Goal: Information Seeking & Learning: Learn about a topic

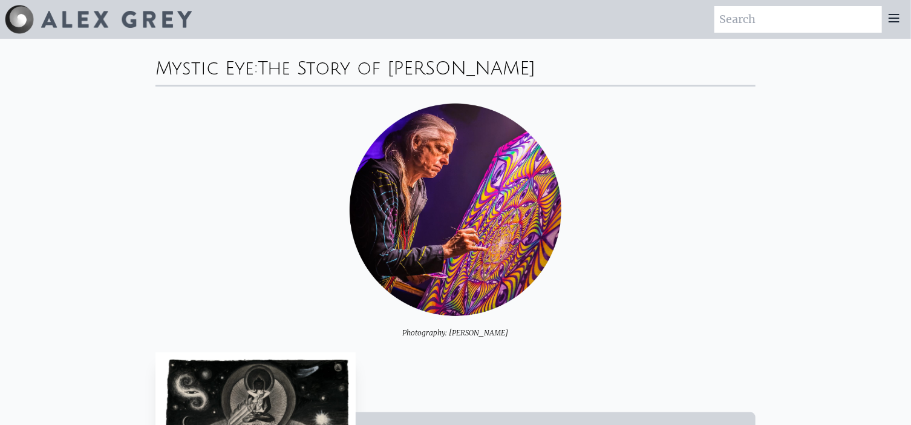
click at [891, 17] on icon at bounding box center [894, 18] width 15 height 15
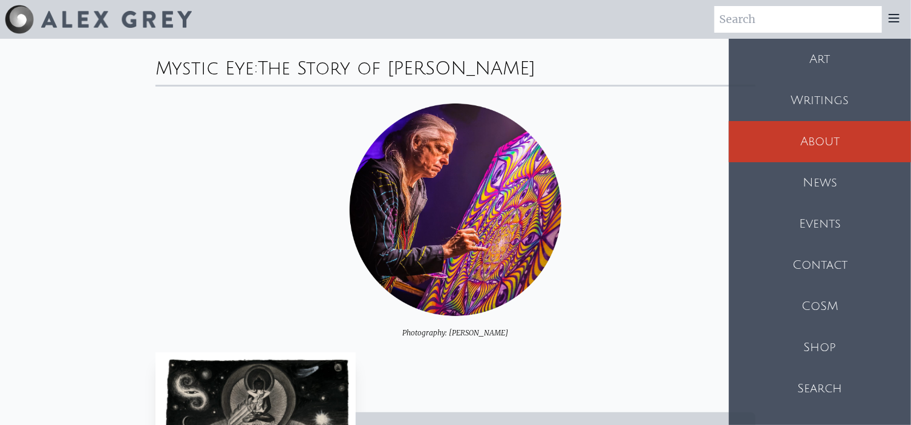
click at [797, 54] on div "Art" at bounding box center [820, 59] width 182 height 41
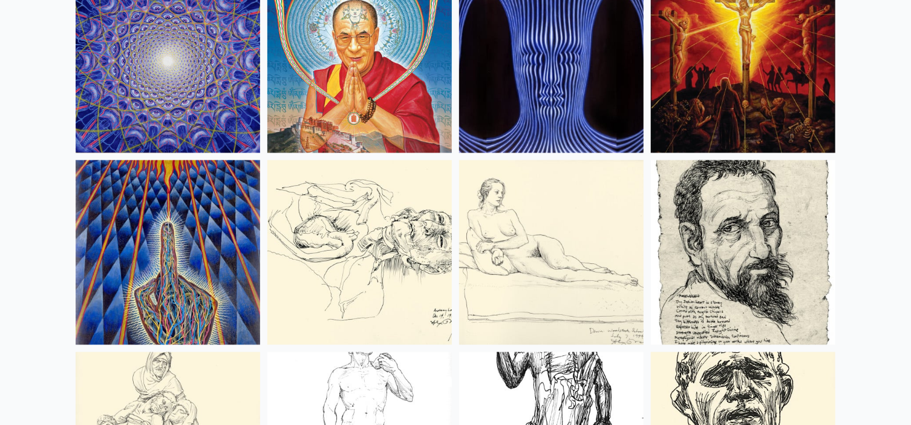
scroll to position [10689, 0]
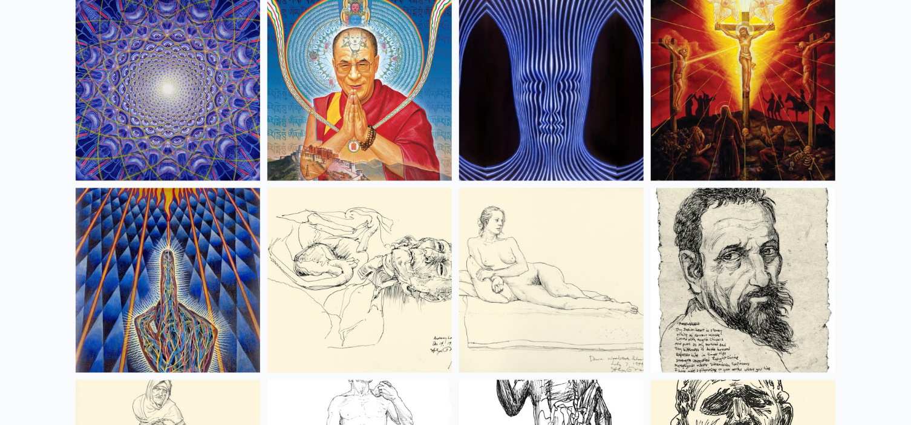
click at [220, 85] on img at bounding box center [168, 88] width 185 height 185
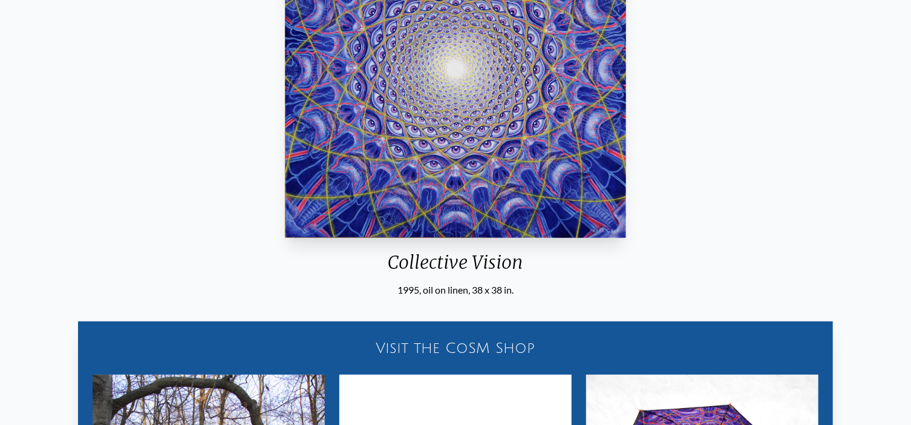
scroll to position [221, 0]
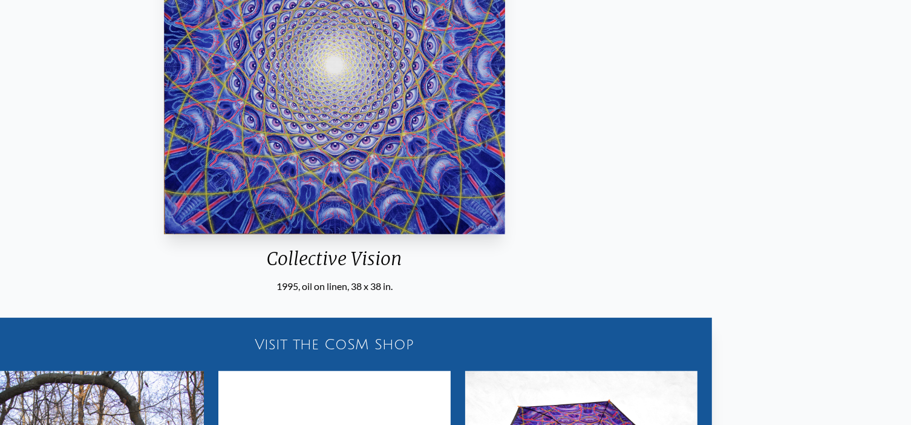
click at [407, 260] on div "Collective Vision" at bounding box center [335, 262] width 352 height 31
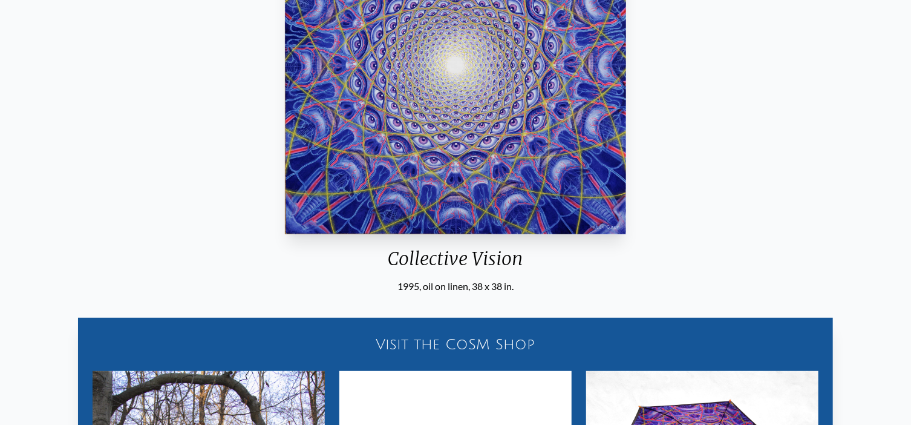
click at [419, 253] on div "Collective Vision" at bounding box center [456, 262] width 352 height 31
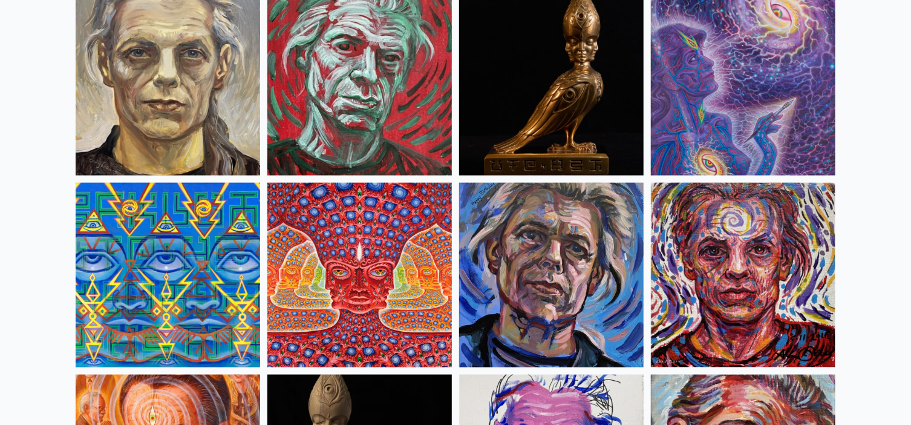
scroll to position [3050, 0]
